Goal: Information Seeking & Learning: Learn about a topic

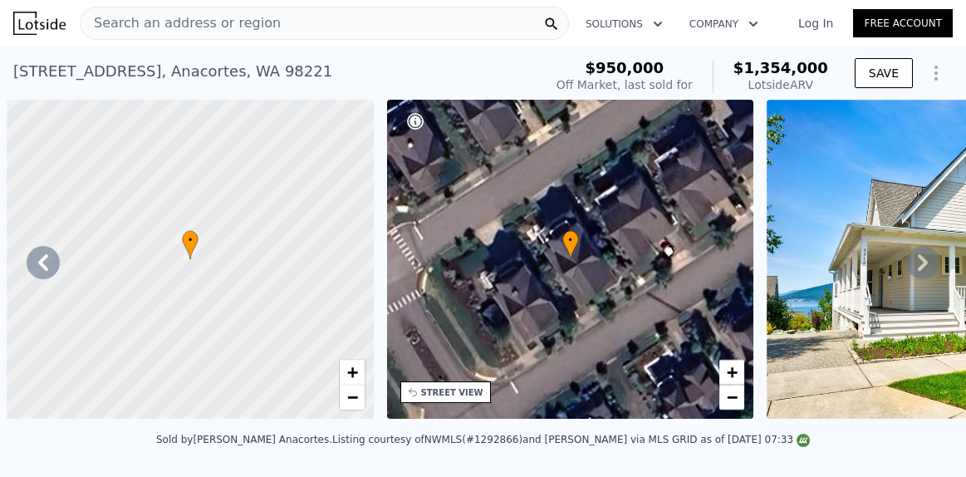
click at [906, 246] on icon at bounding box center [922, 262] width 33 height 33
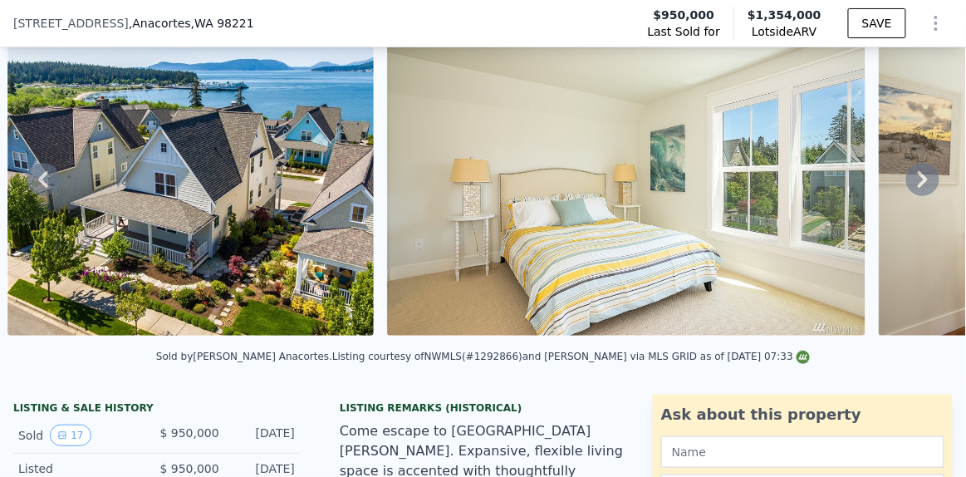
scroll to position [71, 0]
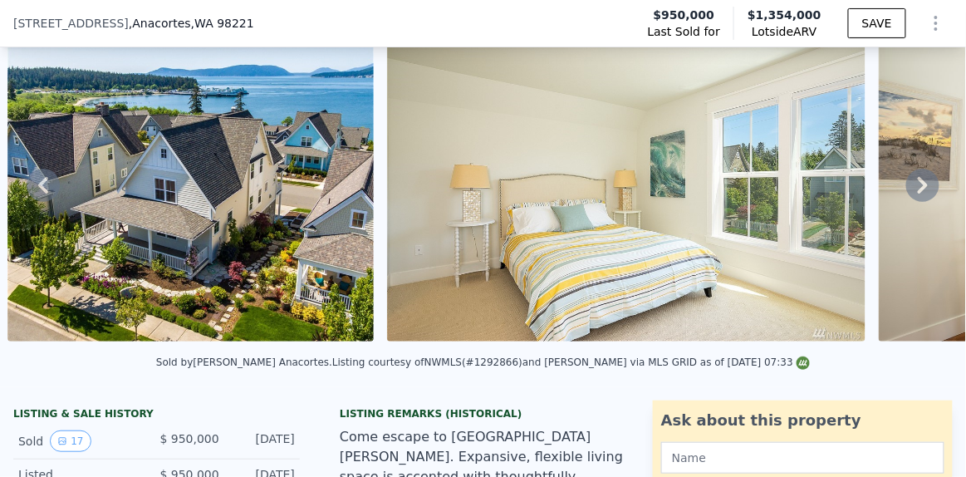
click at [906, 191] on icon at bounding box center [922, 185] width 33 height 33
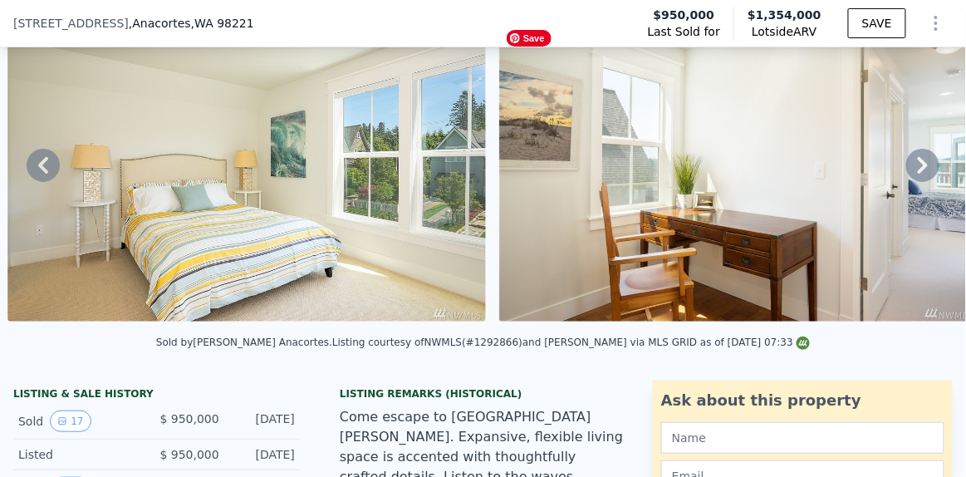
scroll to position [93, 0]
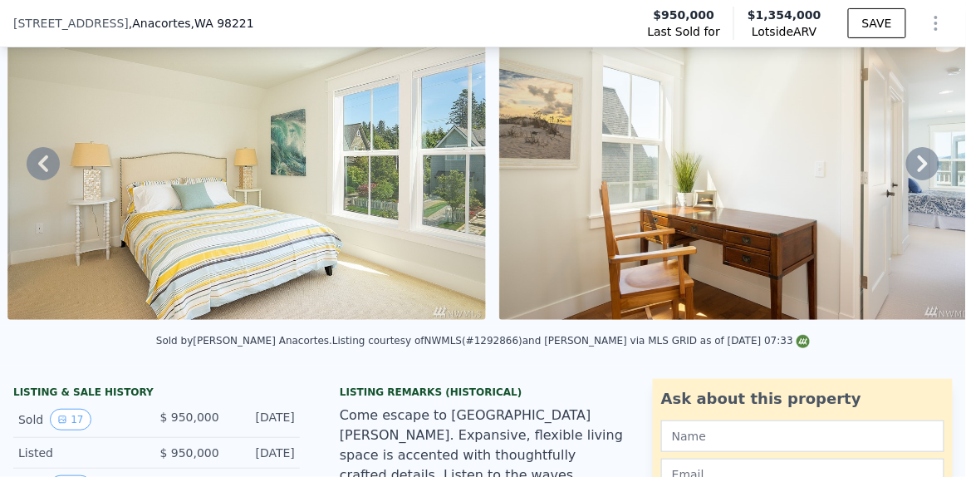
click at [907, 166] on icon at bounding box center [922, 163] width 33 height 33
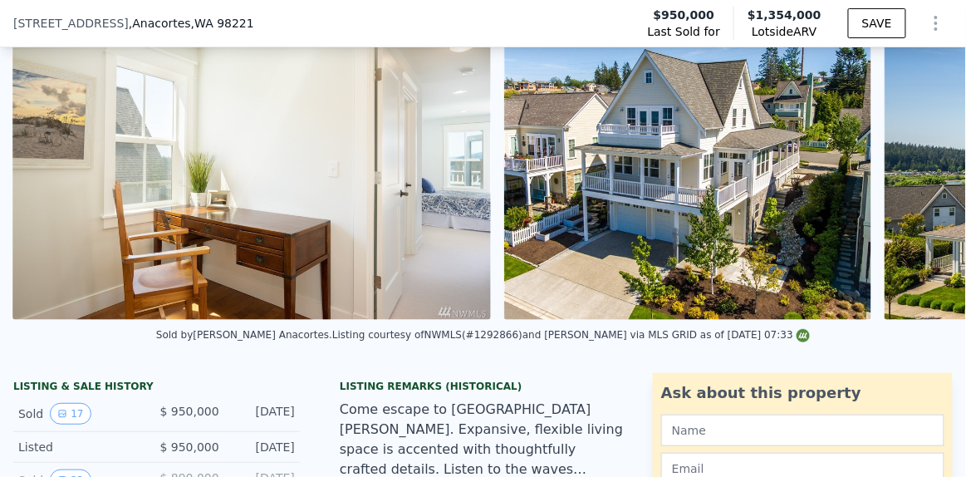
scroll to position [0, 7470]
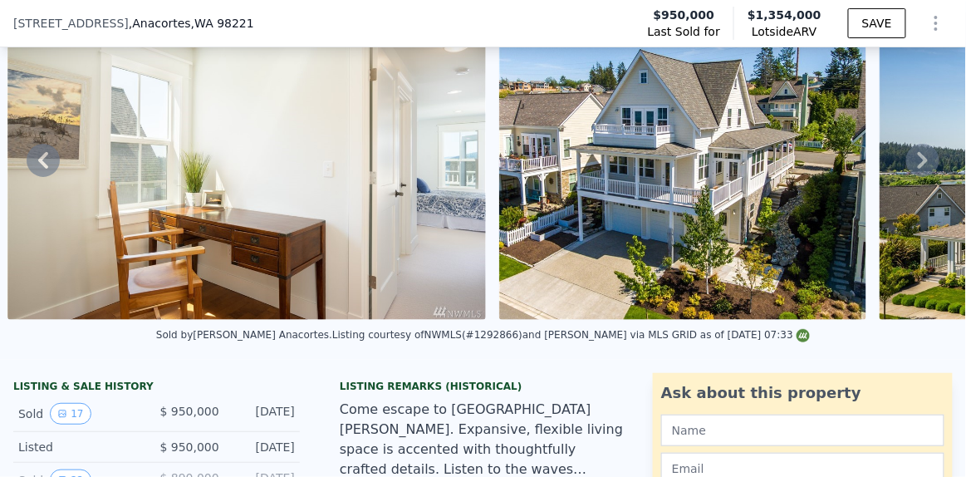
click at [907, 166] on icon at bounding box center [922, 160] width 33 height 33
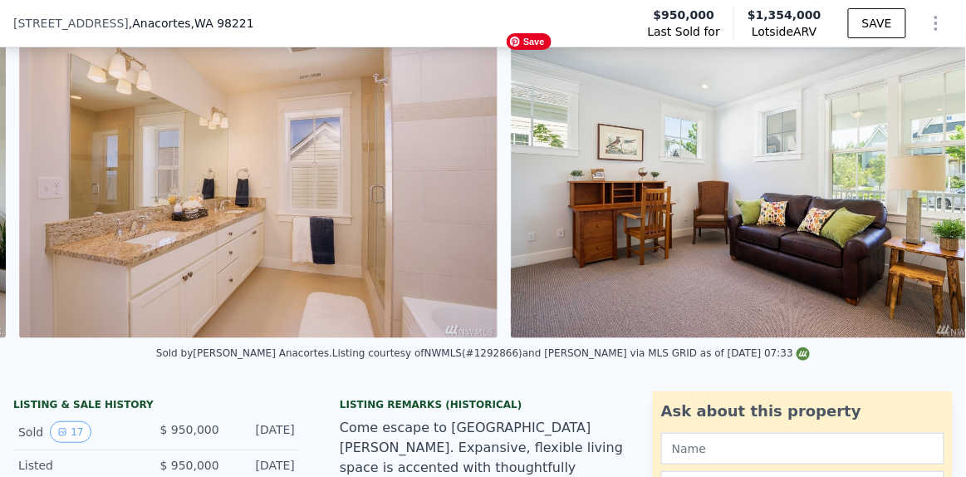
scroll to position [0, 0]
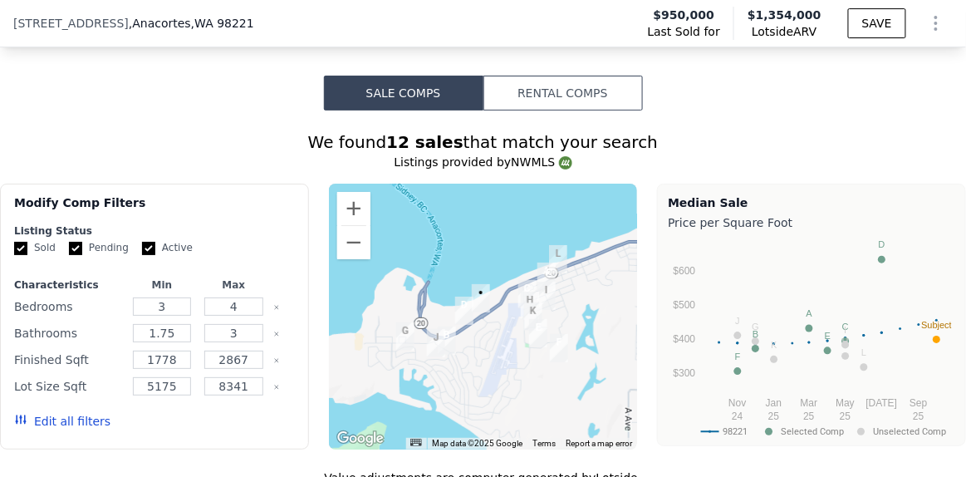
click at [397, 109] on button "Sale Comps" at bounding box center [403, 93] width 159 height 35
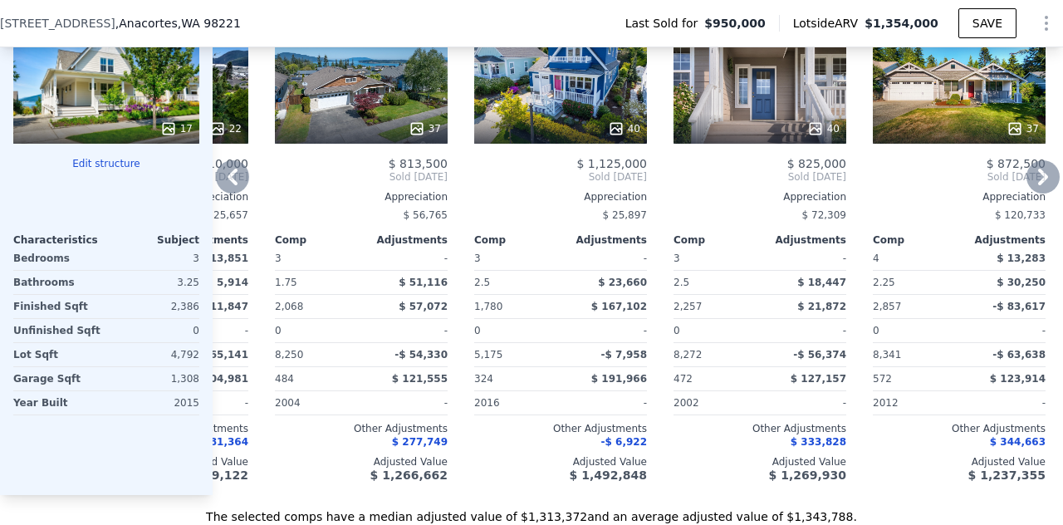
scroll to position [0, 358]
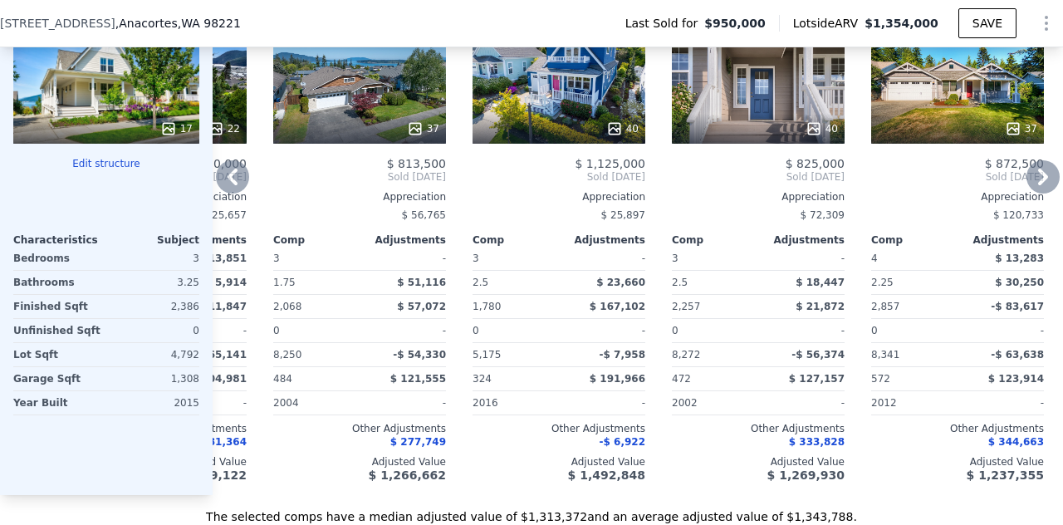
click at [377, 476] on div "$ 1,266,662" at bounding box center [359, 474] width 173 height 13
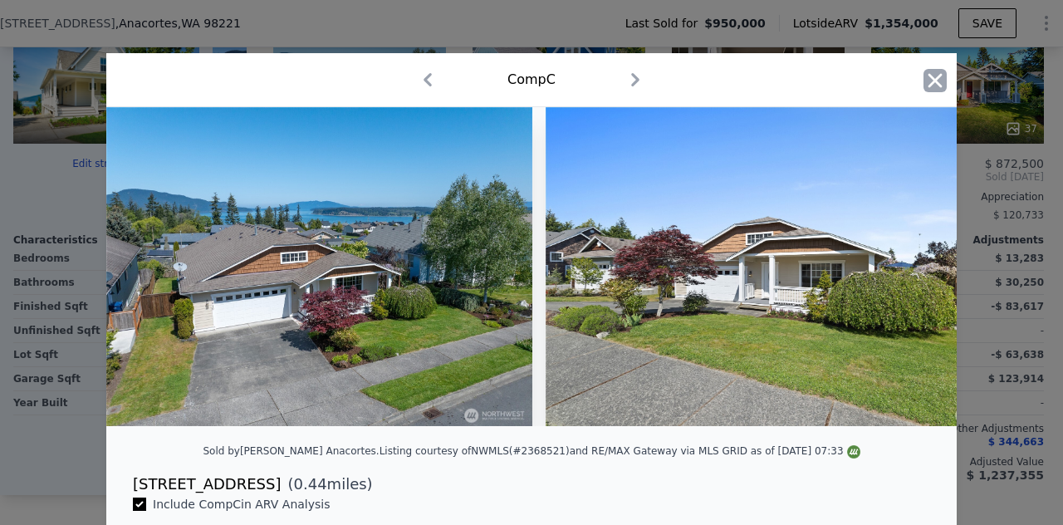
click at [928, 76] on icon "button" at bounding box center [935, 80] width 23 height 23
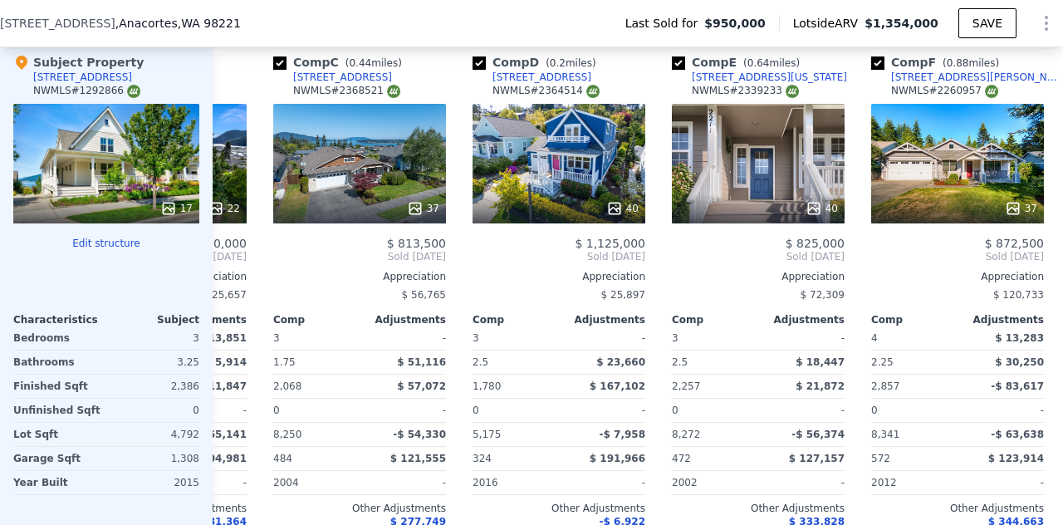
scroll to position [1762, 0]
click at [576, 176] on div "40" at bounding box center [559, 164] width 173 height 120
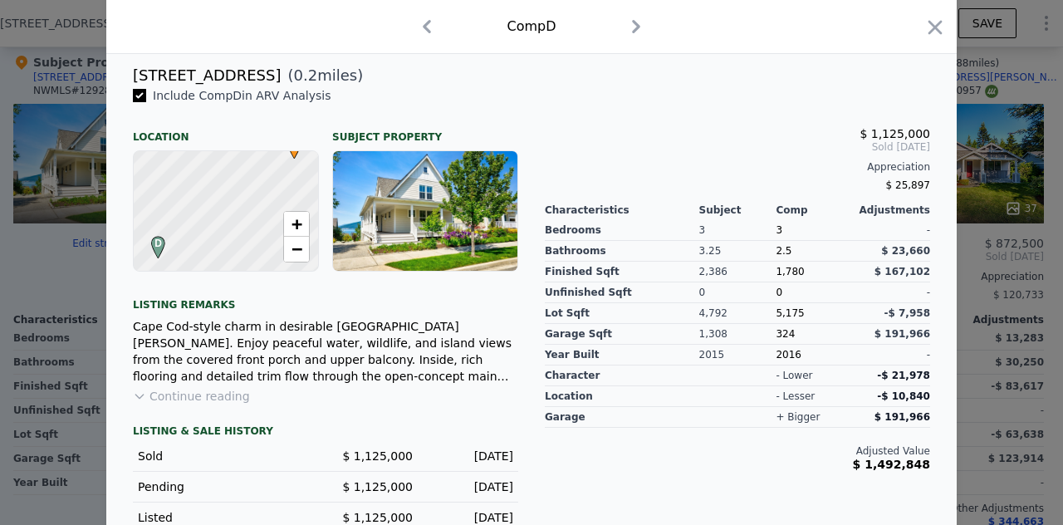
scroll to position [411, 0]
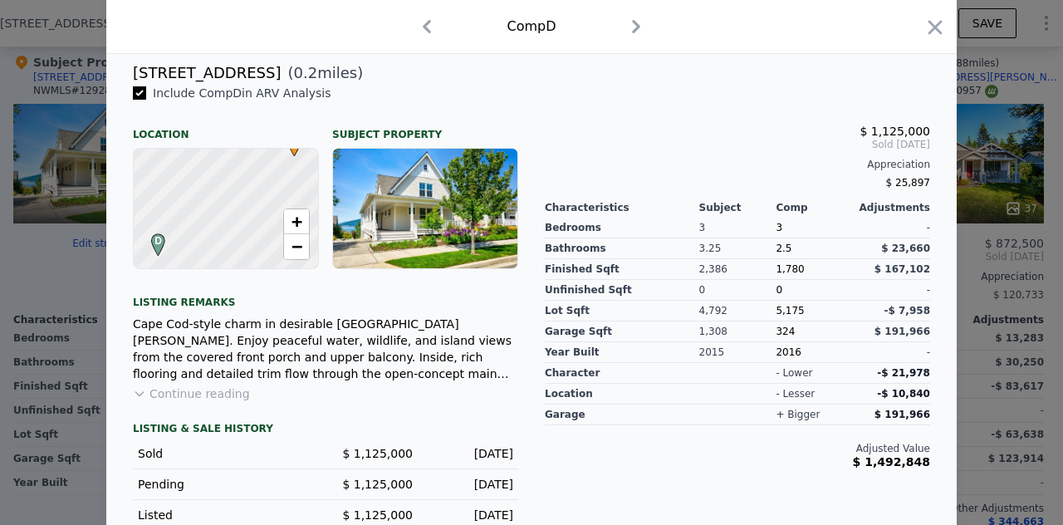
click at [183, 402] on button "Continue reading" at bounding box center [191, 393] width 117 height 17
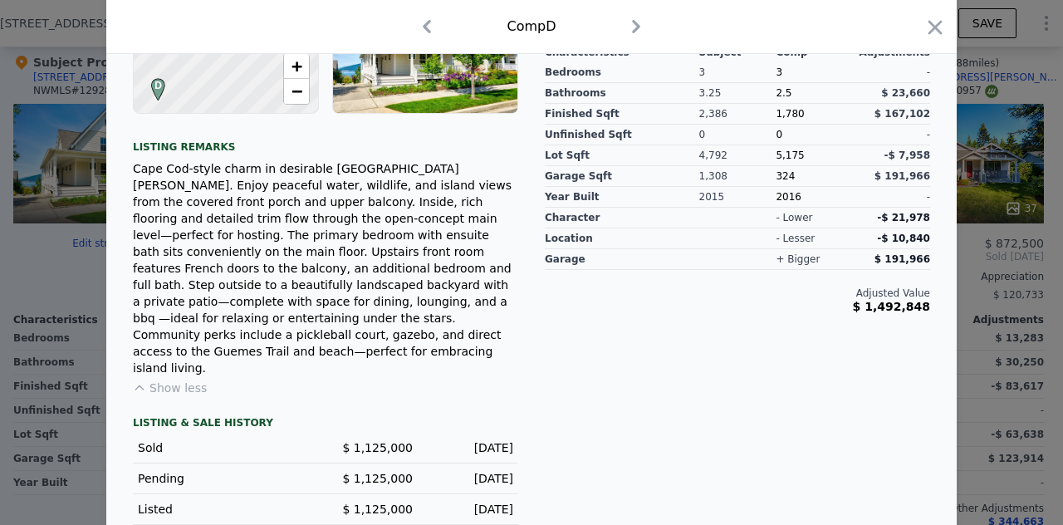
scroll to position [559, 0]
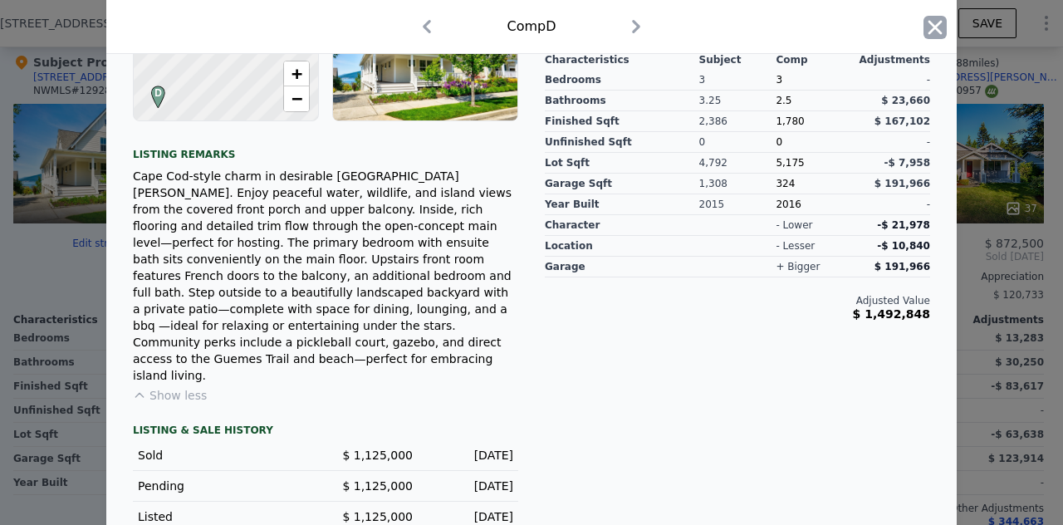
click at [928, 32] on icon "button" at bounding box center [935, 27] width 23 height 23
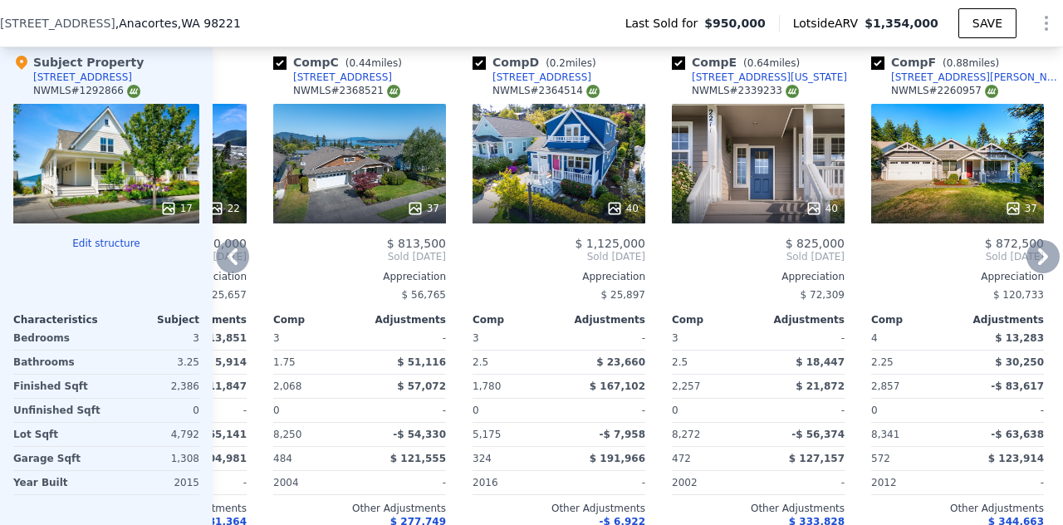
scroll to position [1731, 0]
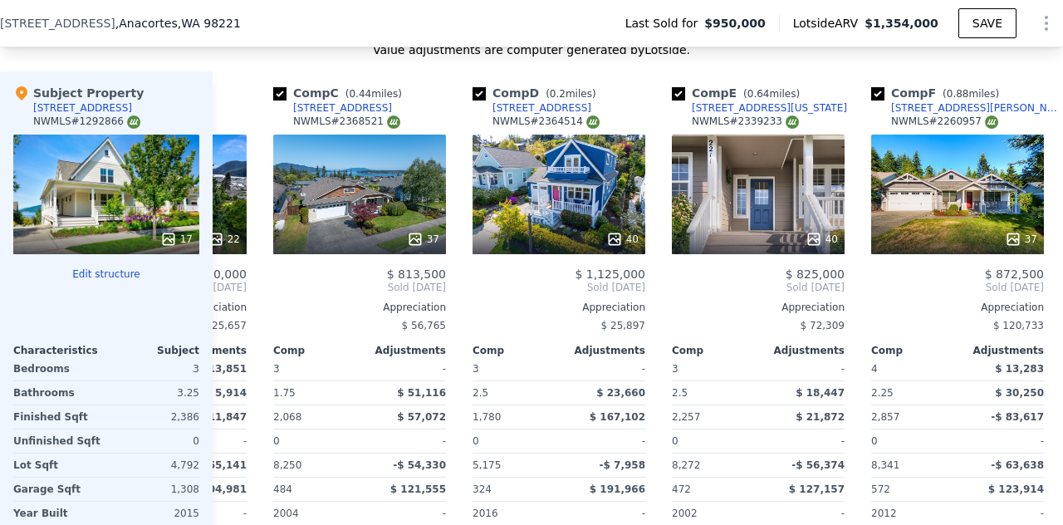
click at [143, 212] on div "17" at bounding box center [106, 195] width 186 height 120
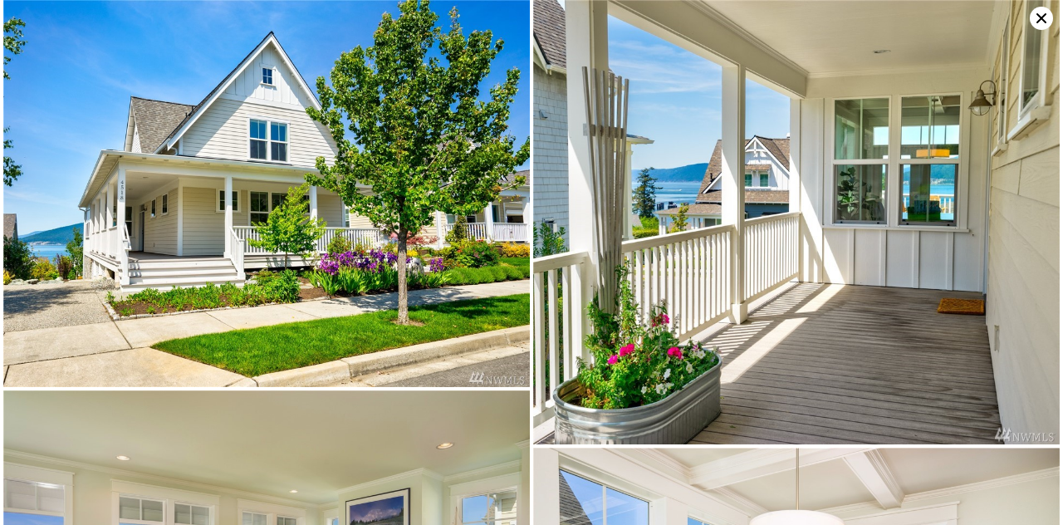
scroll to position [0, 0]
click at [965, 18] on icon at bounding box center [1041, 18] width 23 height 23
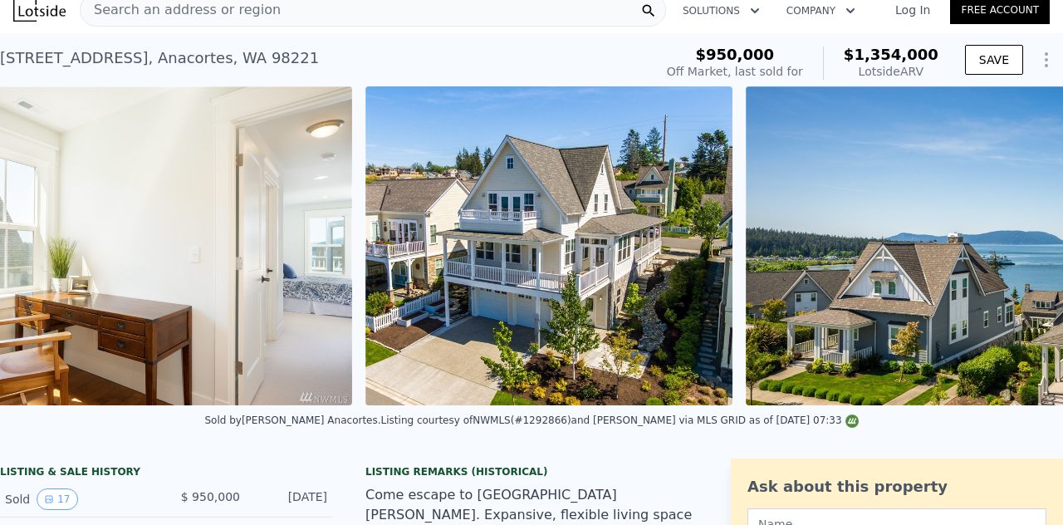
scroll to position [0, 7471]
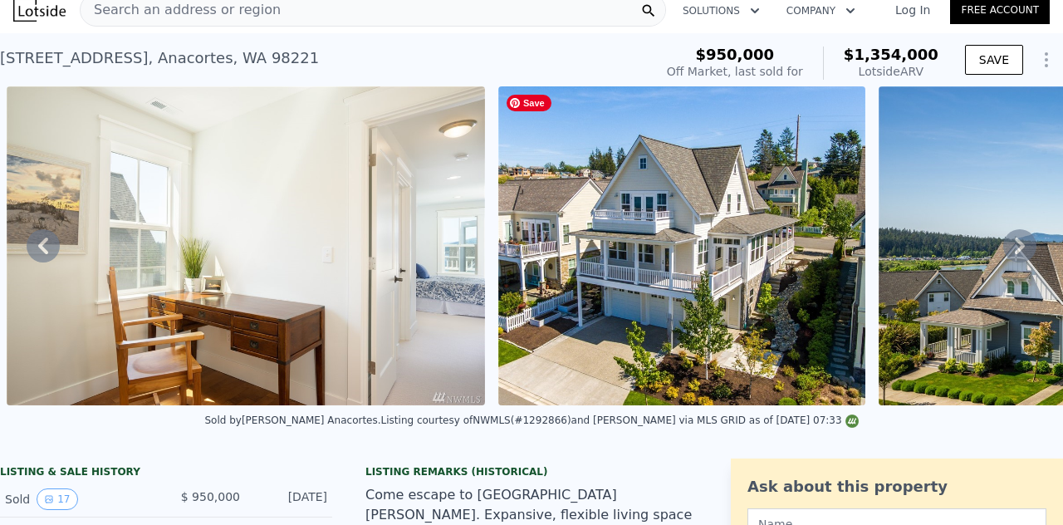
click at [655, 278] on img at bounding box center [681, 245] width 367 height 319
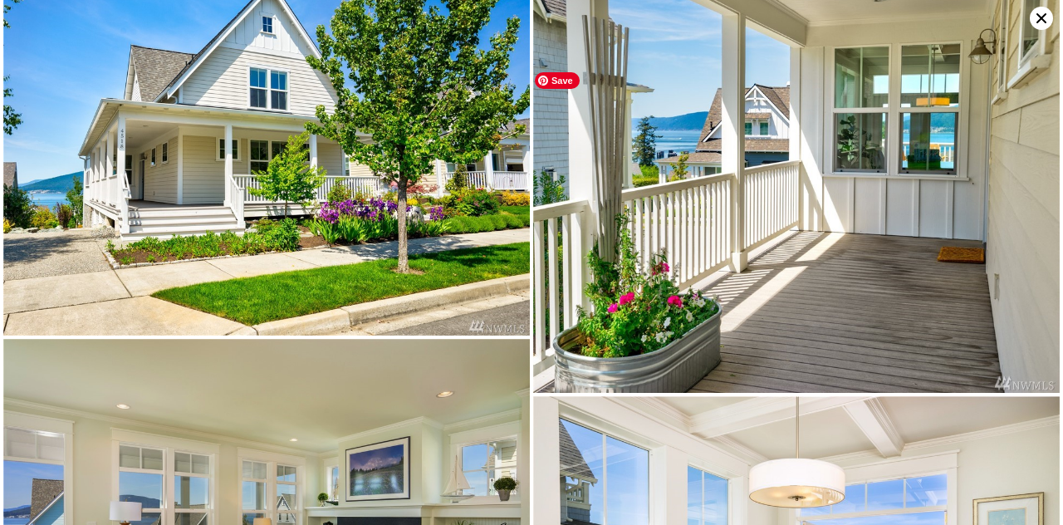
scroll to position [0, 0]
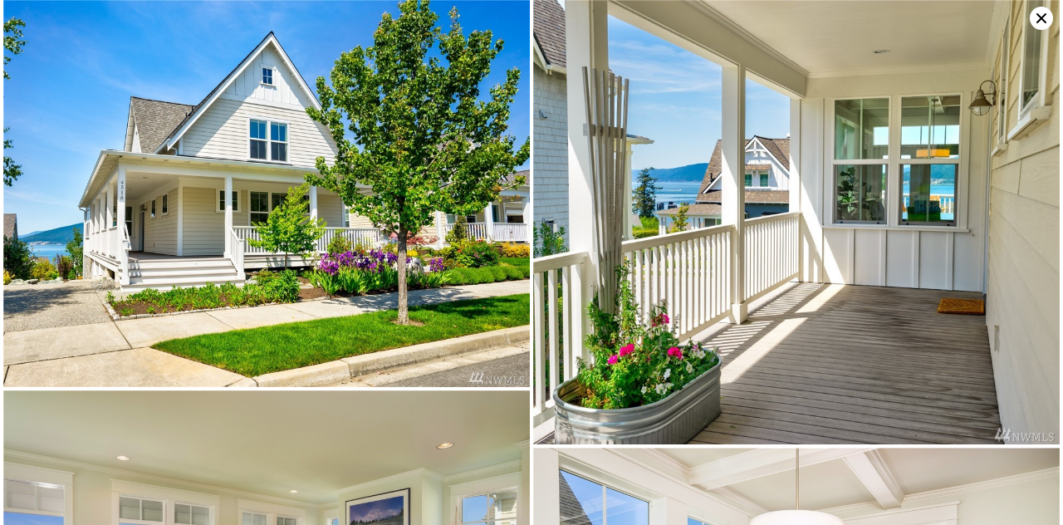
click at [965, 19] on icon at bounding box center [1041, 18] width 23 height 23
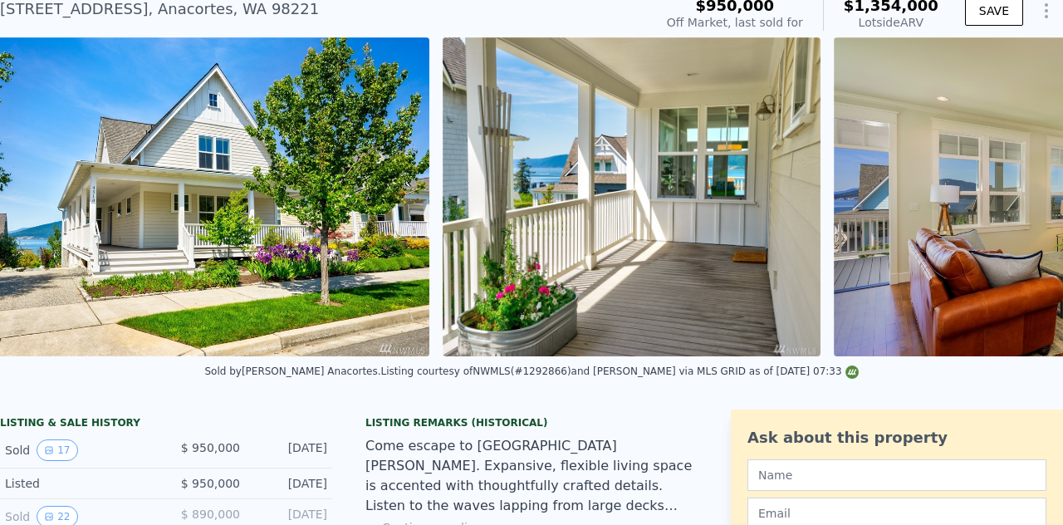
scroll to position [0, 760]
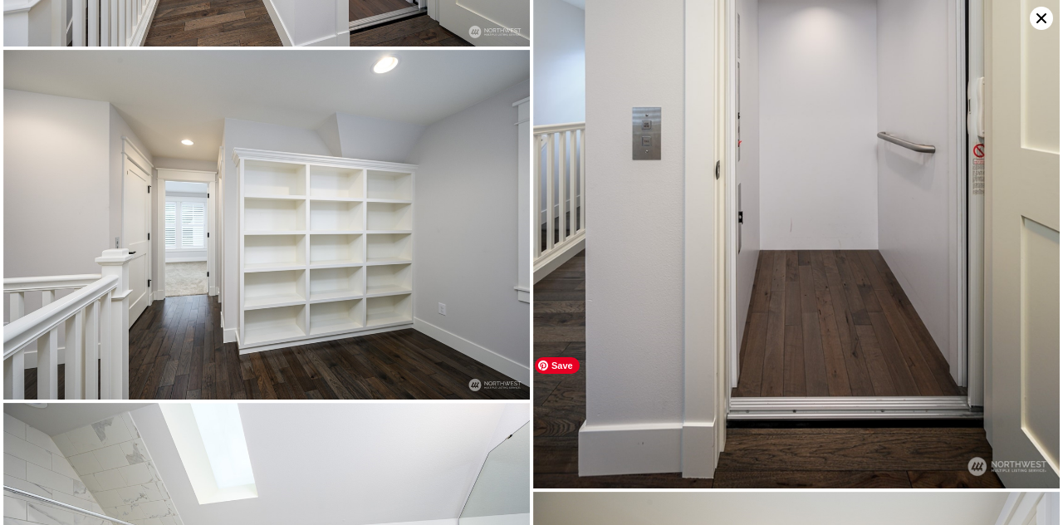
scroll to position [4190, 0]
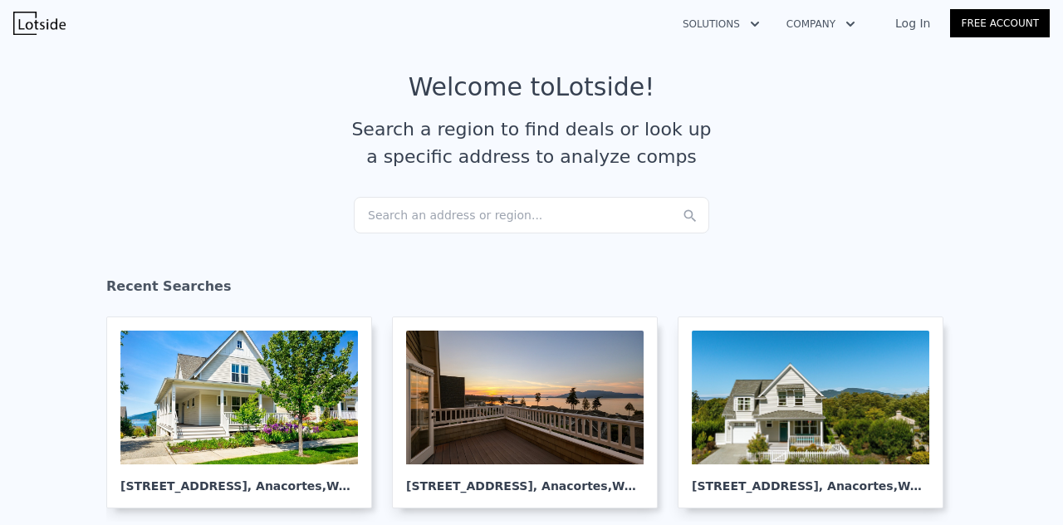
scroll to position [36, 0]
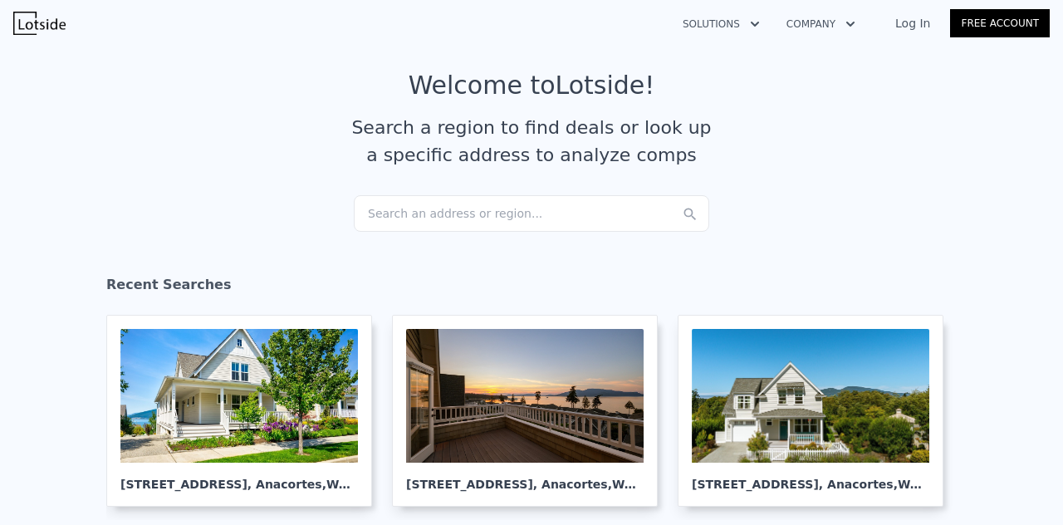
click at [400, 208] on div "Search an address or region..." at bounding box center [532, 213] width 356 height 37
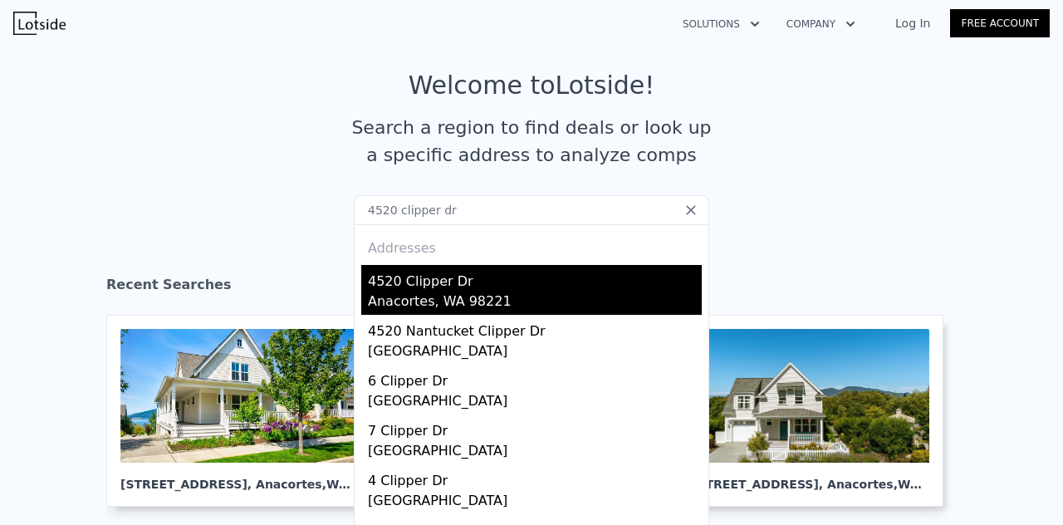
type input "4520 clipper dr"
click at [384, 300] on div "Anacortes, WA 98221" at bounding box center [535, 303] width 334 height 23
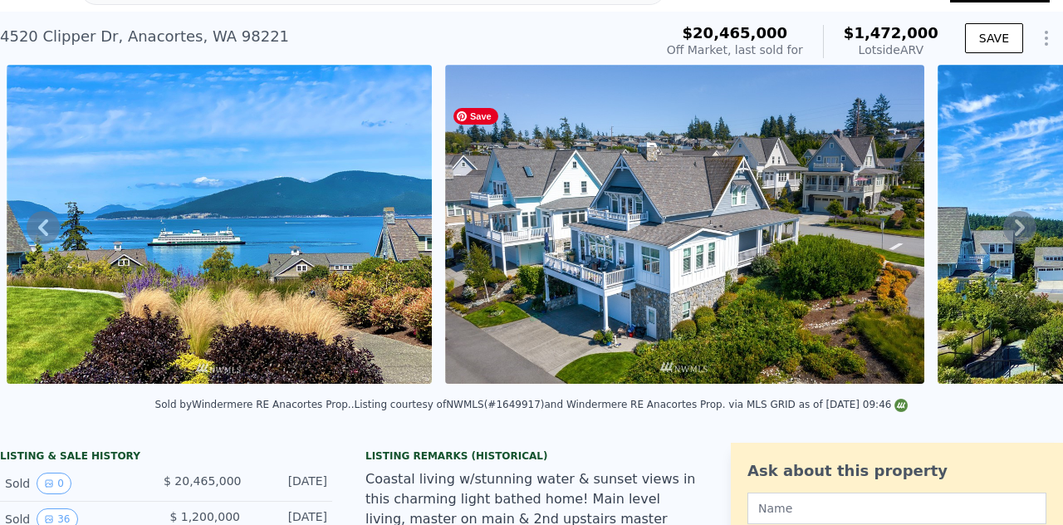
scroll to position [34, 0]
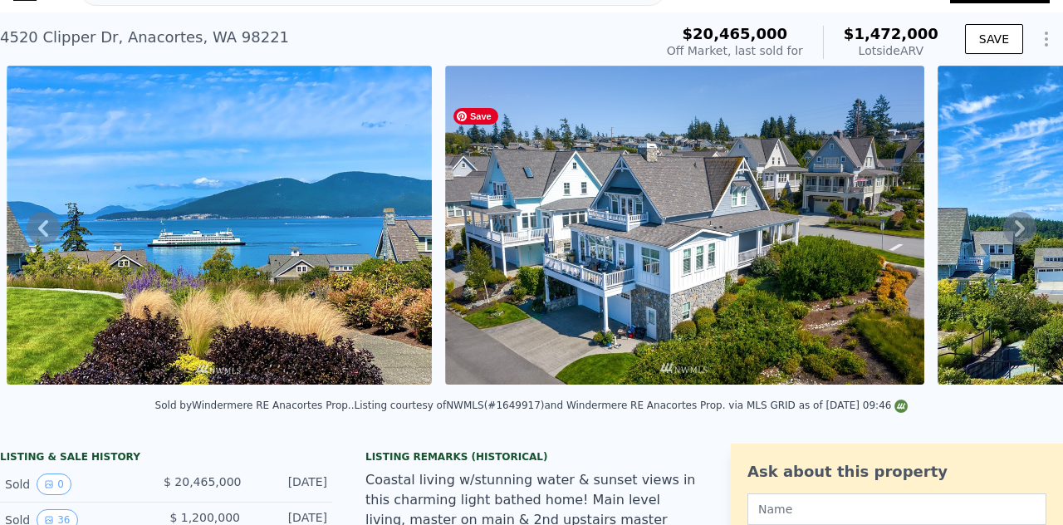
drag, startPoint x: 665, startPoint y: 240, endPoint x: 577, endPoint y: 461, distance: 237.5
click at [577, 461] on div "Listing Remarks (Historical)" at bounding box center [531, 456] width 332 height 13
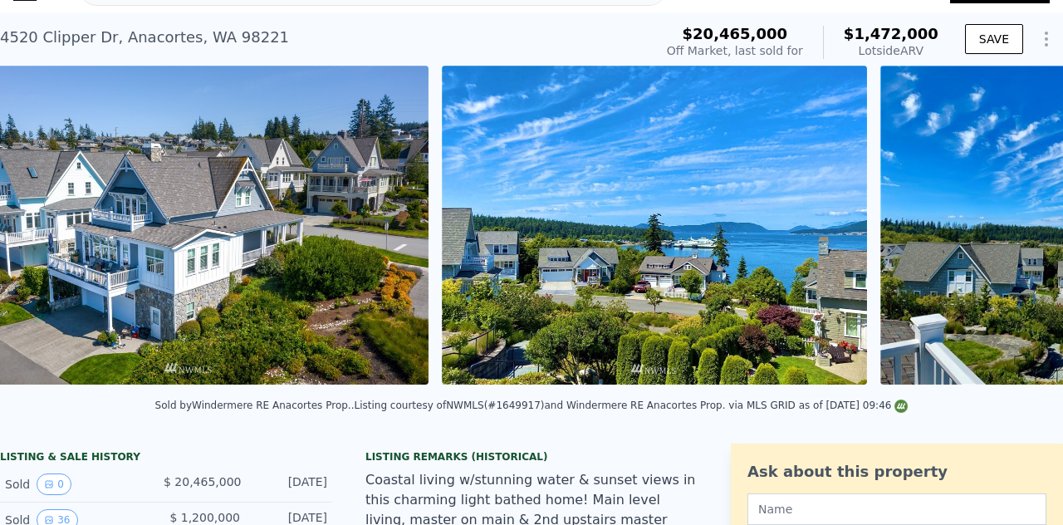
scroll to position [0, 2183]
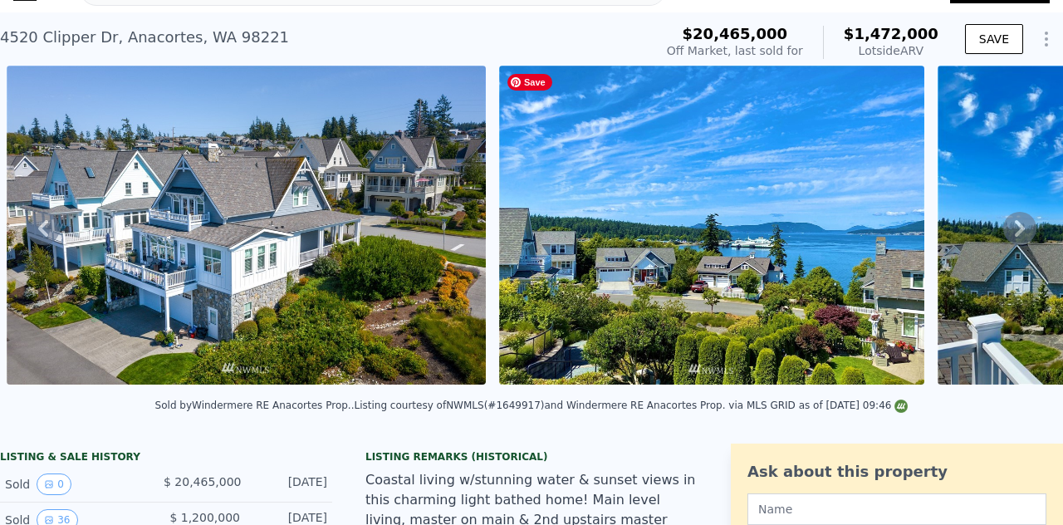
click at [769, 325] on img at bounding box center [712, 225] width 426 height 319
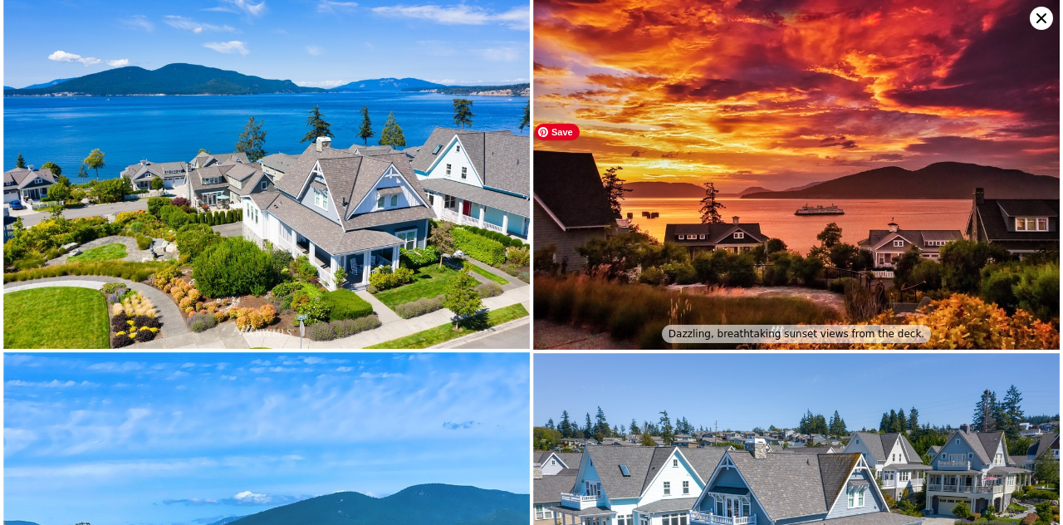
scroll to position [0, 0]
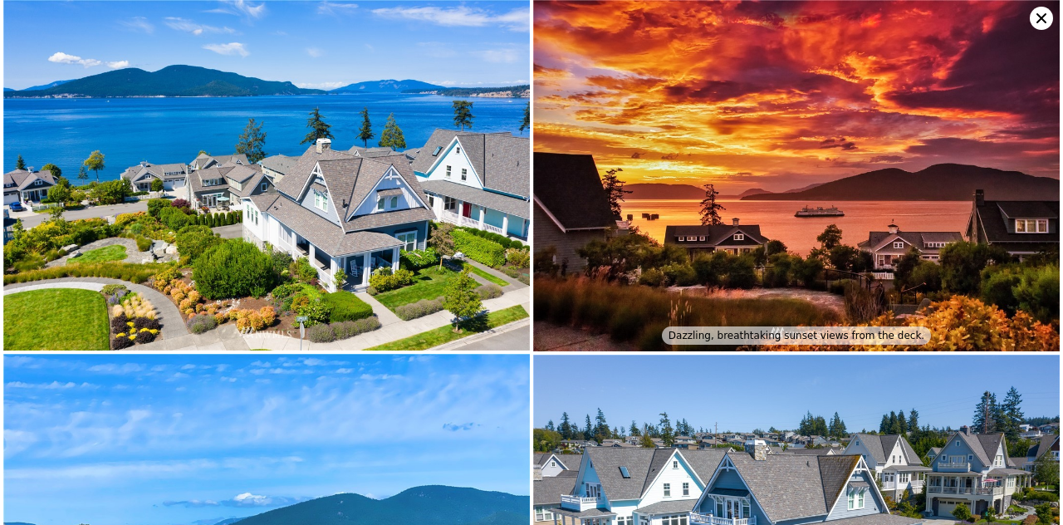
click at [1031, 17] on icon at bounding box center [1041, 18] width 23 height 23
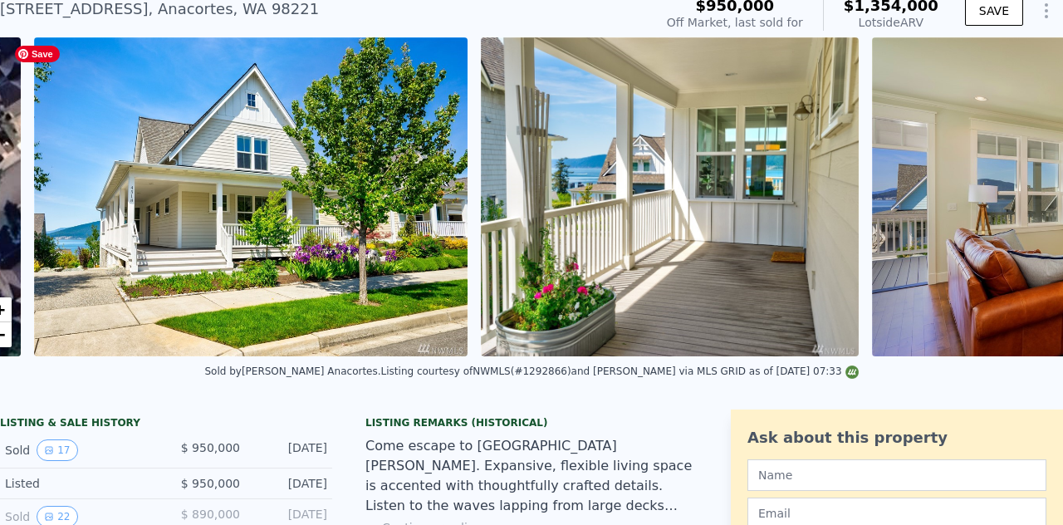
scroll to position [0, 760]
